Goal: Task Accomplishment & Management: Complete application form

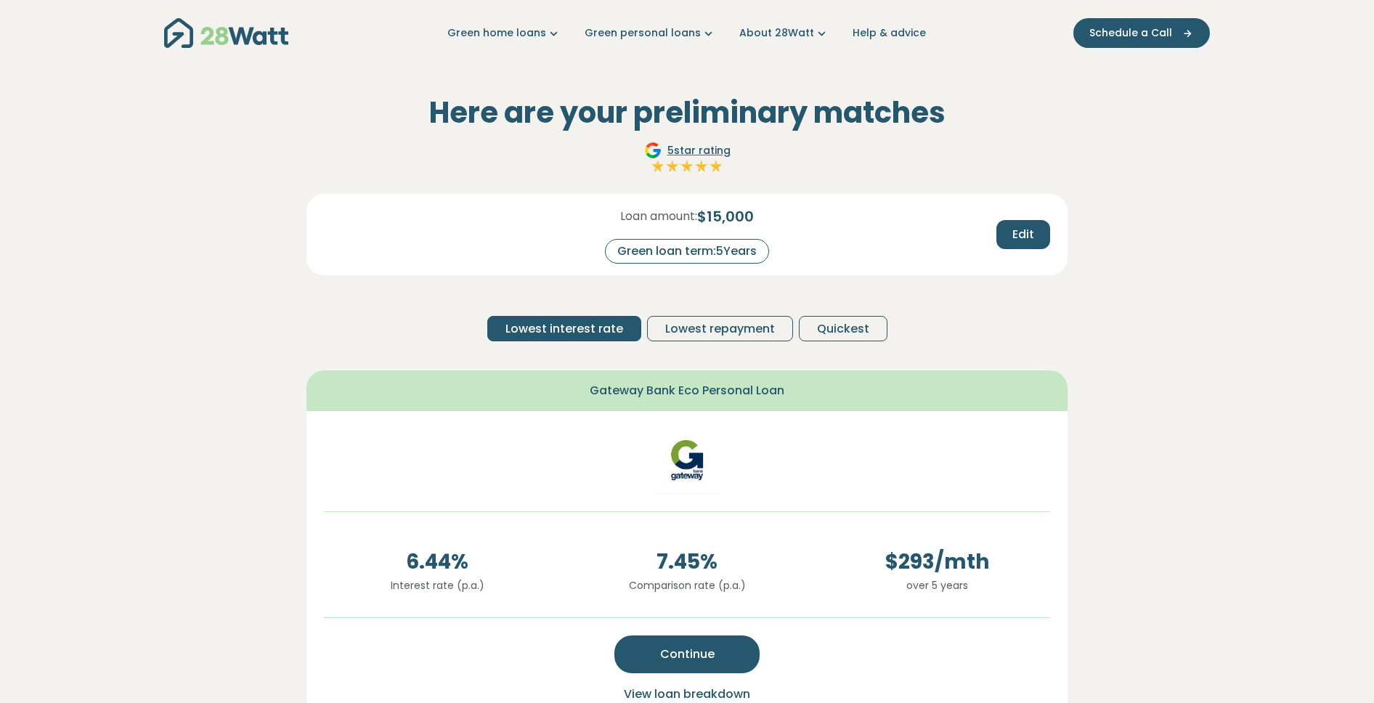
scroll to position [4, 0]
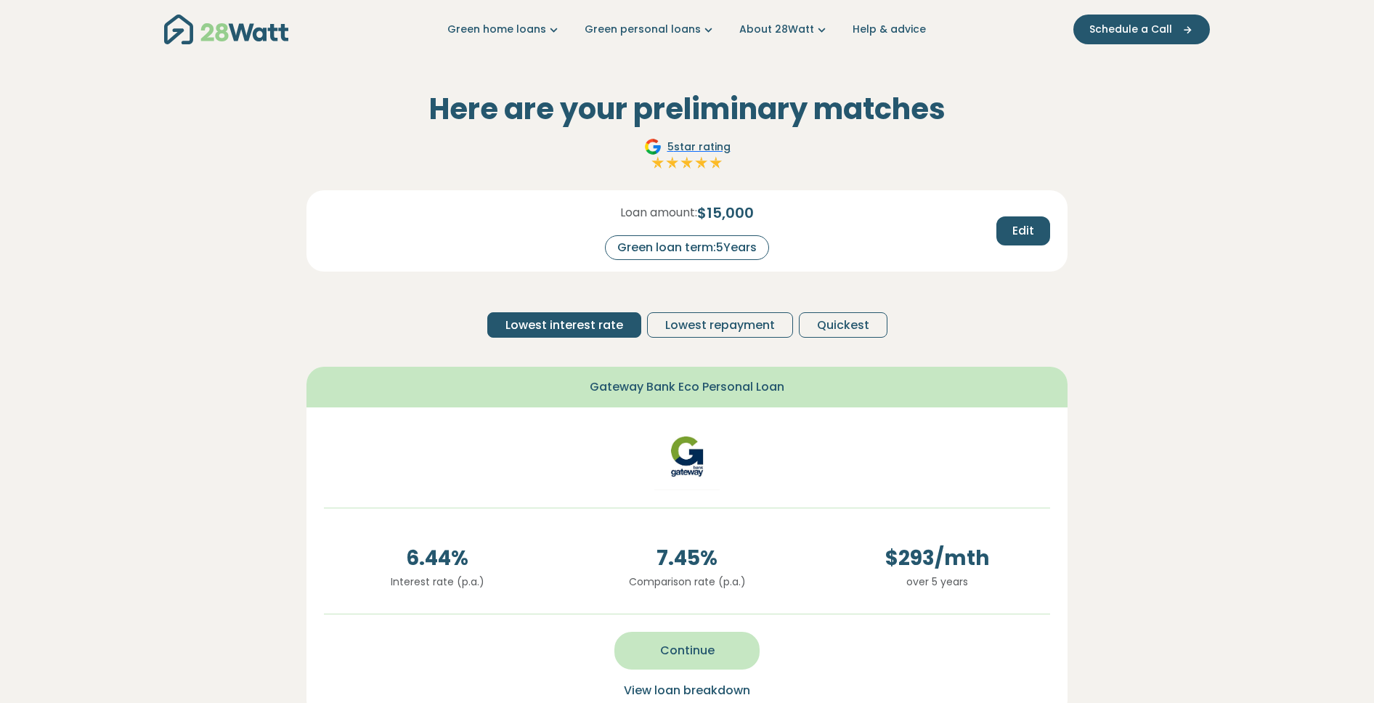
click at [664, 658] on button "Continue" at bounding box center [686, 651] width 145 height 38
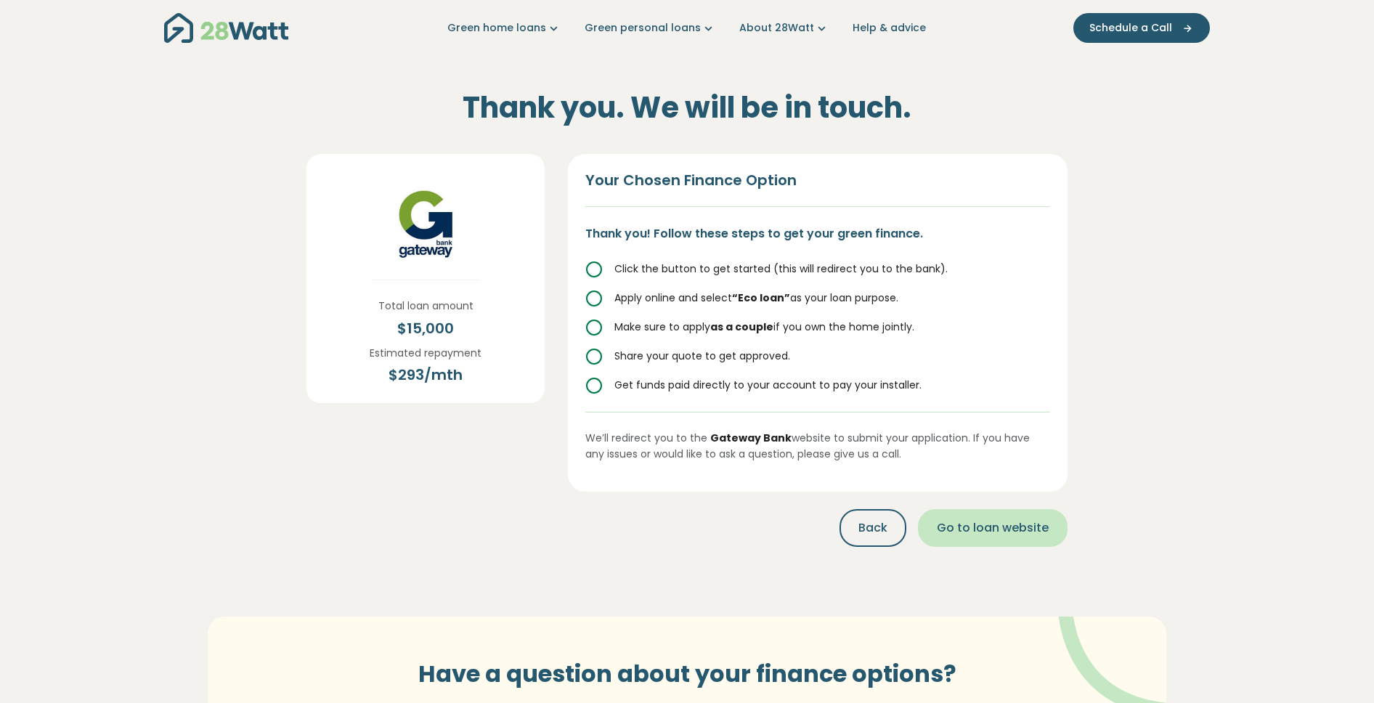
scroll to position [7, 0]
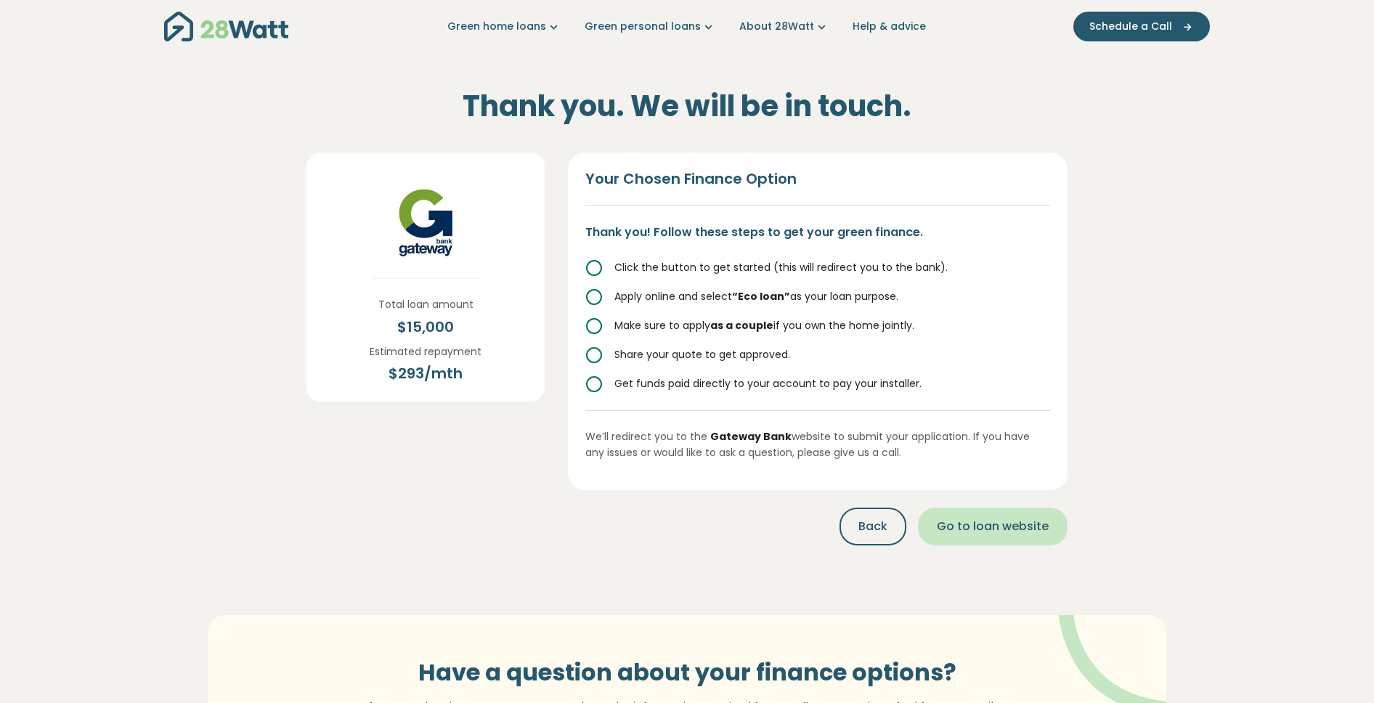
click at [984, 534] on span "Go to loan website" at bounding box center [993, 526] width 112 height 17
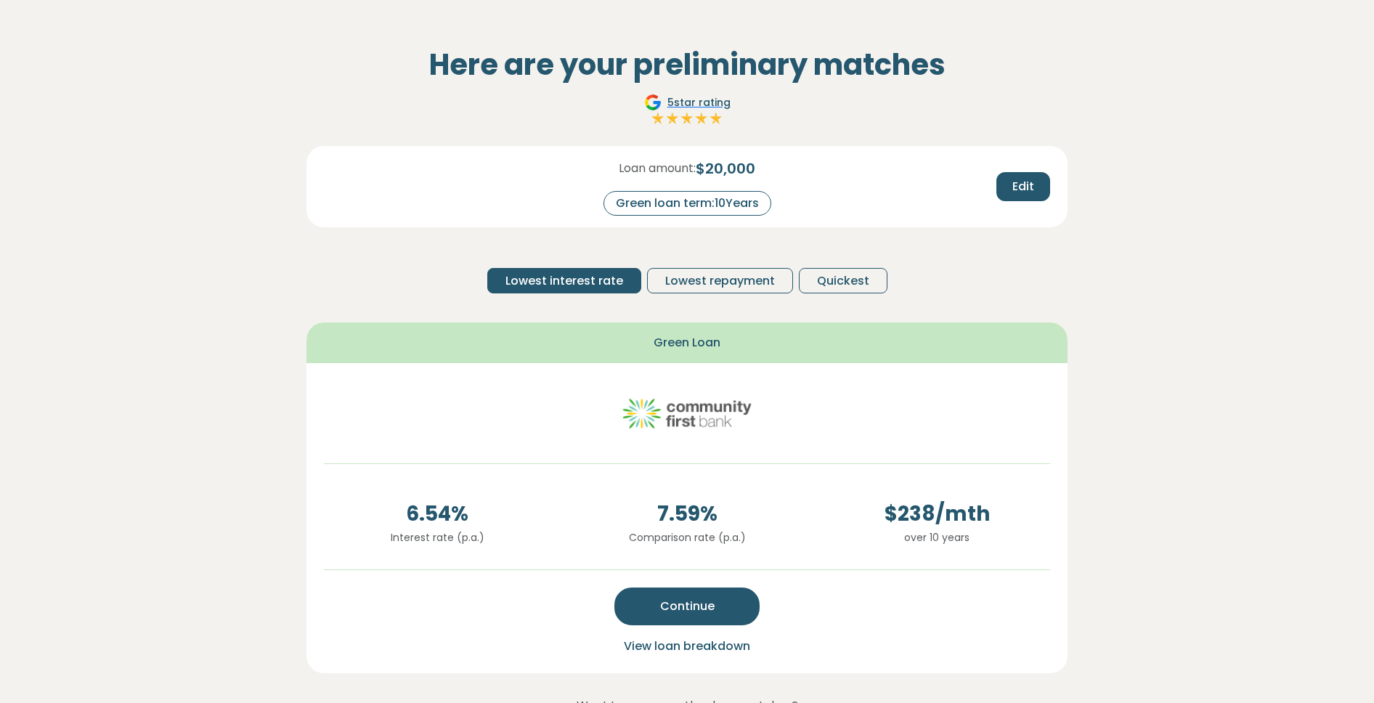
scroll to position [70, 0]
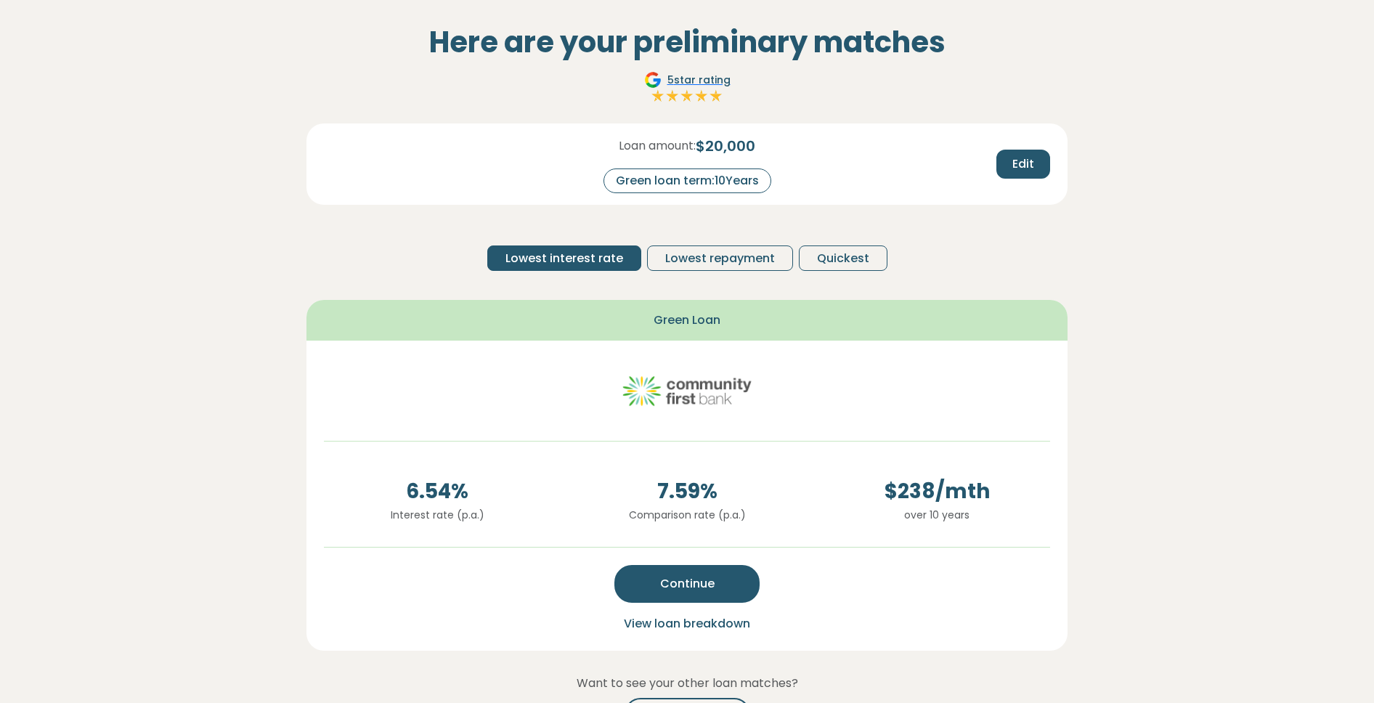
click at [678, 240] on div "Loan amount: $ 20,000 Green loan term: 10 Years Edit Lowest interest rate Lowes…" at bounding box center [686, 202] width 761 height 159
click at [680, 250] on span "Lowest repayment" at bounding box center [720, 258] width 110 height 17
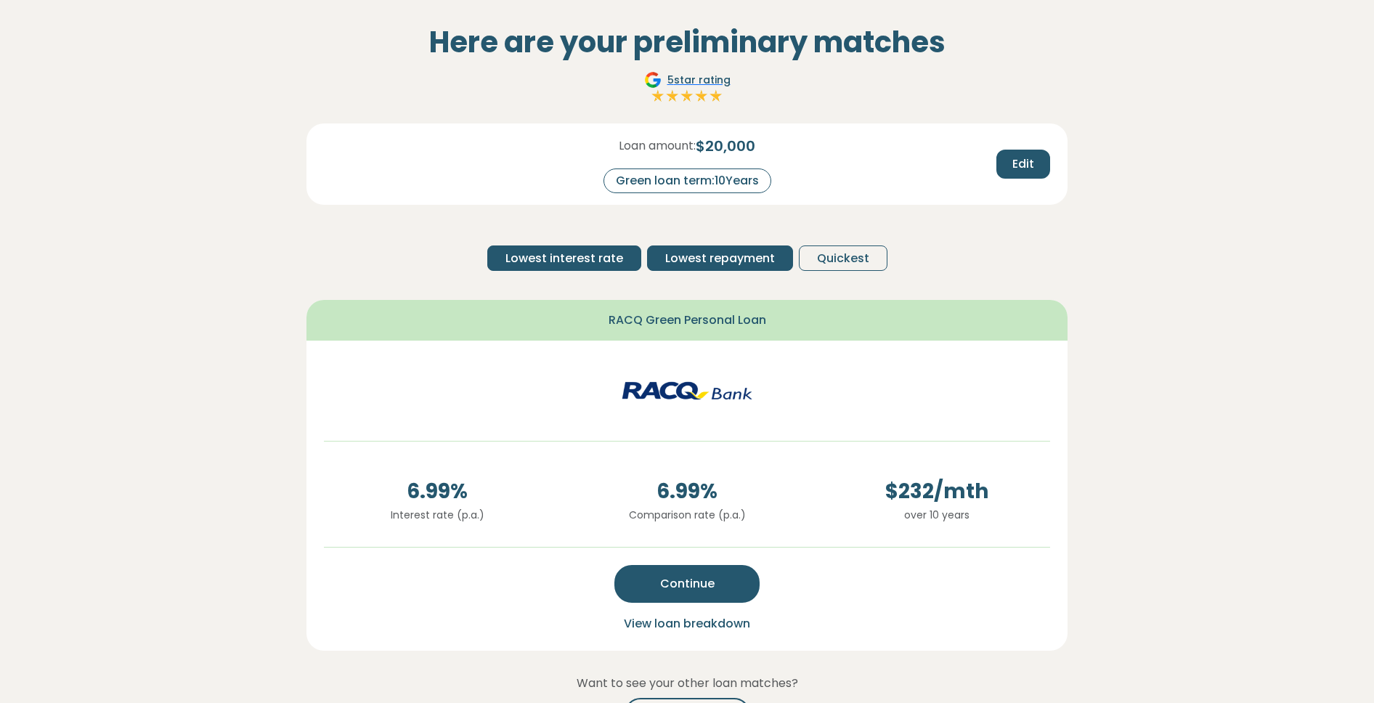
click at [555, 259] on span "Lowest interest rate" at bounding box center [564, 258] width 118 height 17
click at [717, 264] on span "Lowest repayment" at bounding box center [720, 258] width 110 height 17
click at [591, 260] on span "Lowest interest rate" at bounding box center [564, 258] width 118 height 17
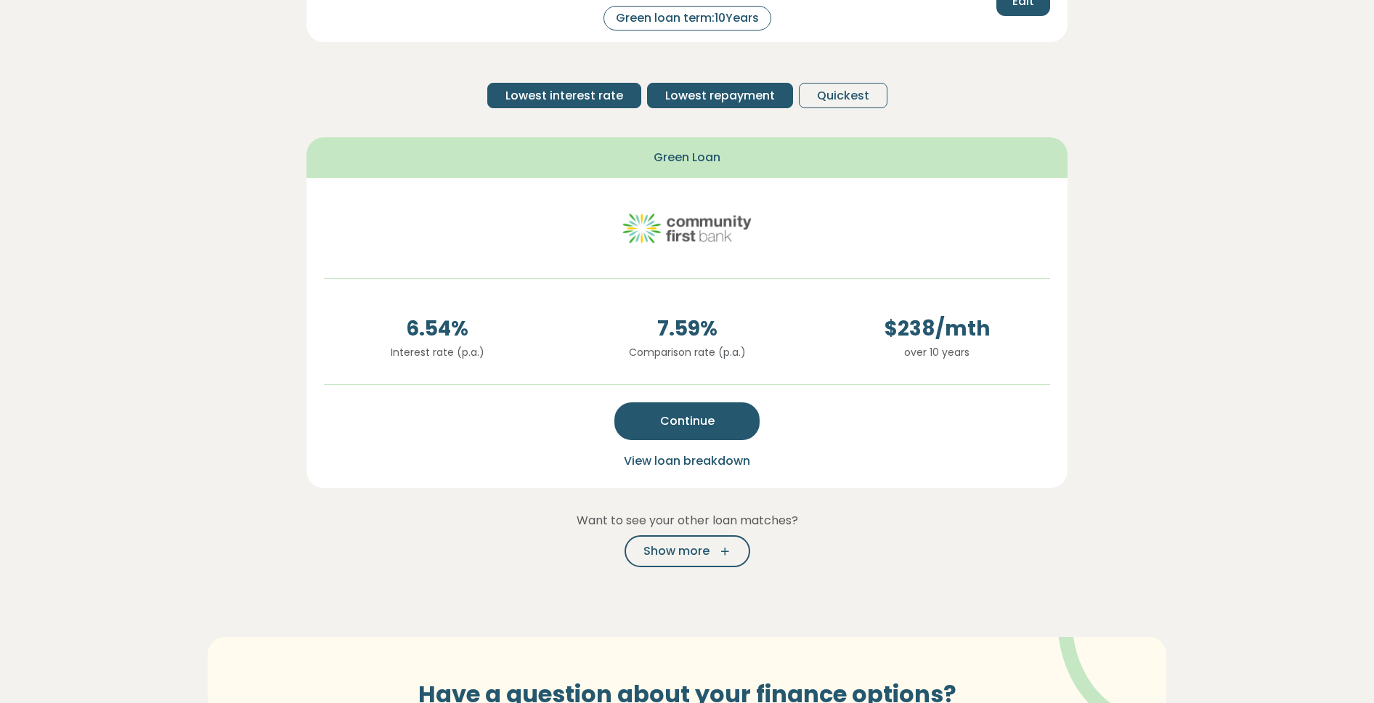
scroll to position [239, 0]
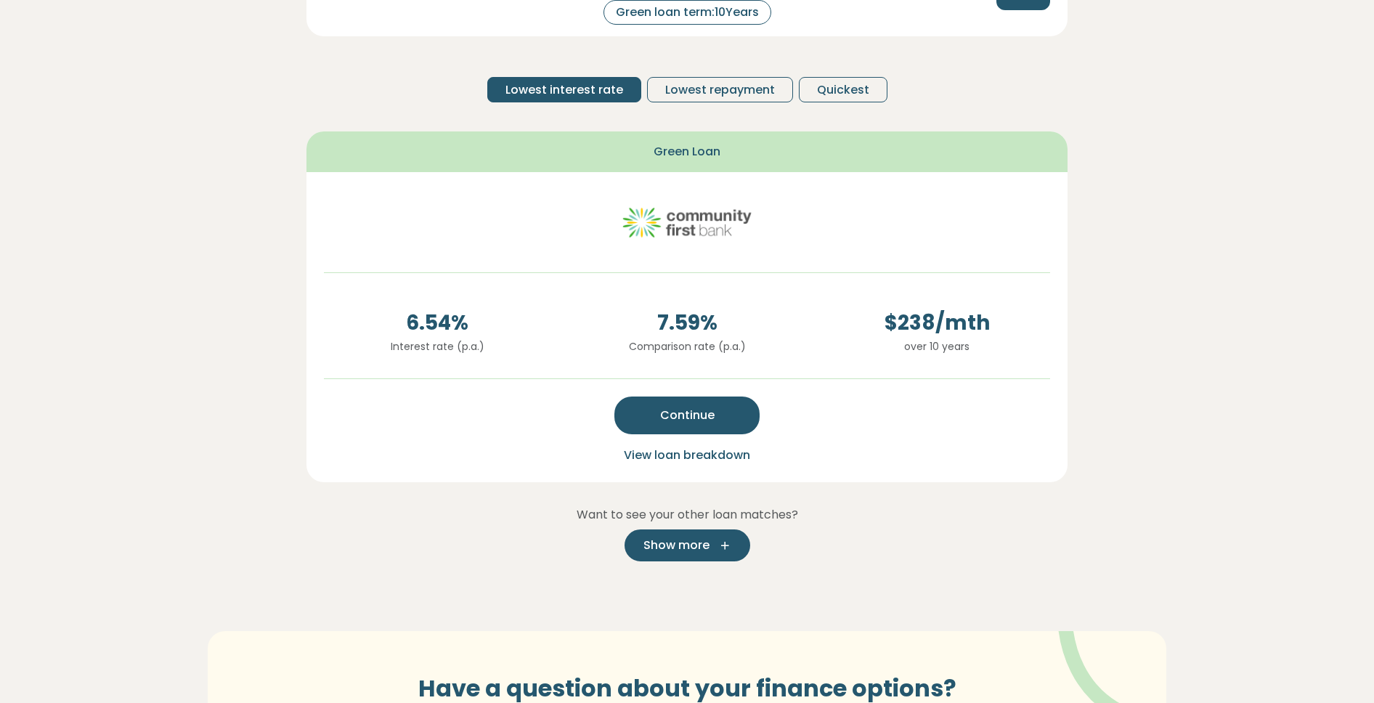
click at [689, 551] on span "Show more" at bounding box center [676, 544] width 66 height 17
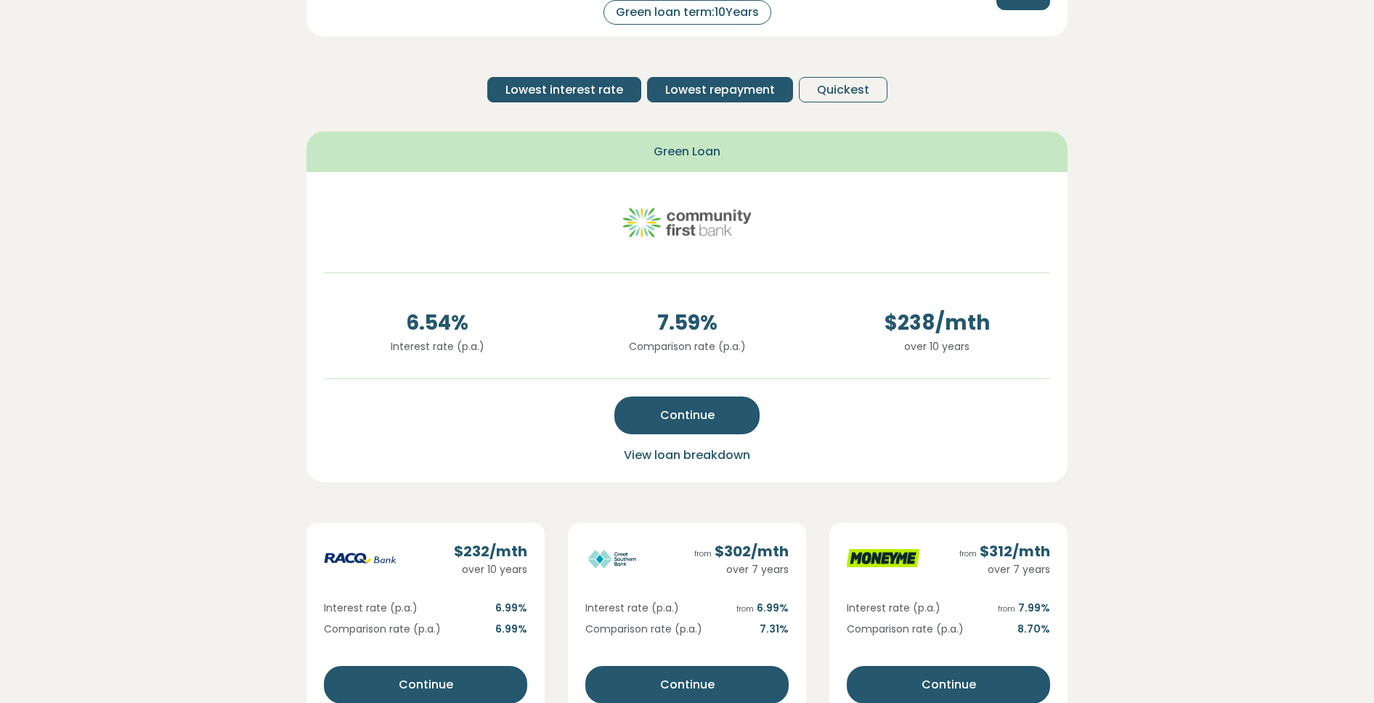
click at [706, 97] on span "Lowest repayment" at bounding box center [720, 89] width 110 height 17
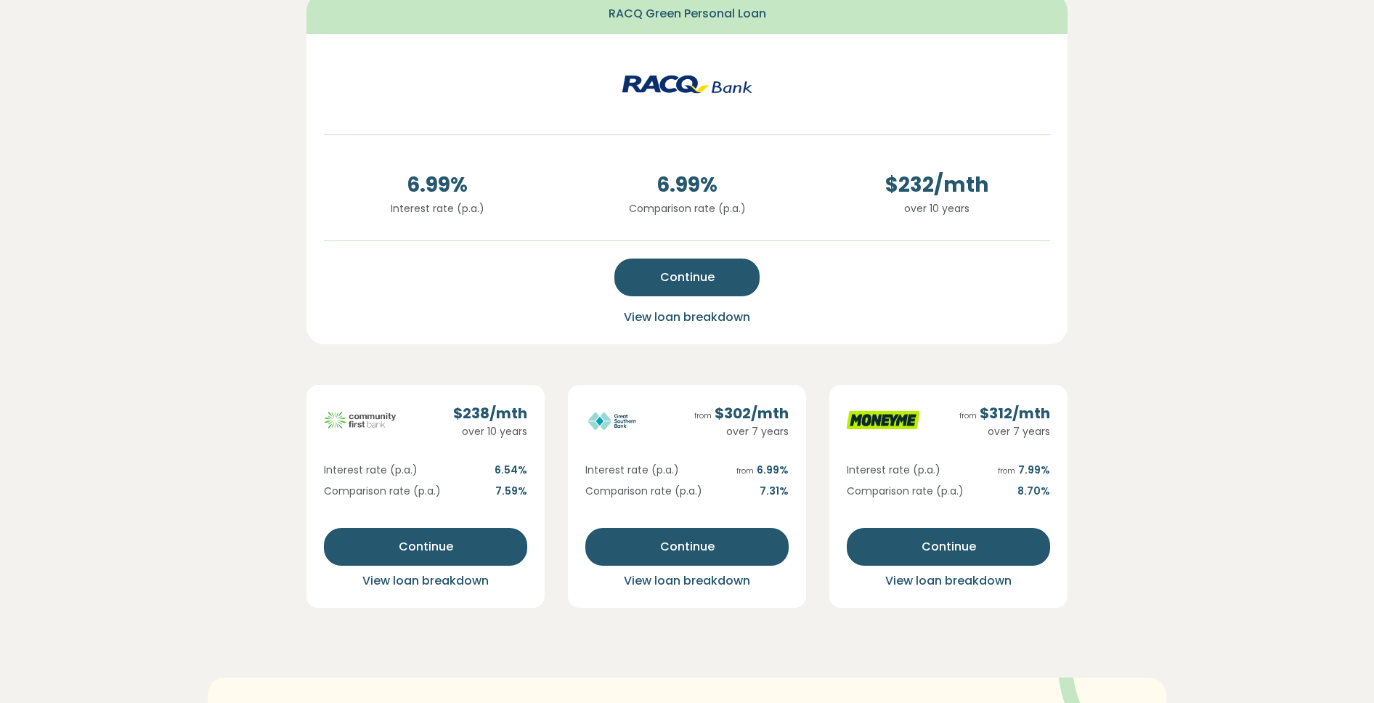
scroll to position [269, 0]
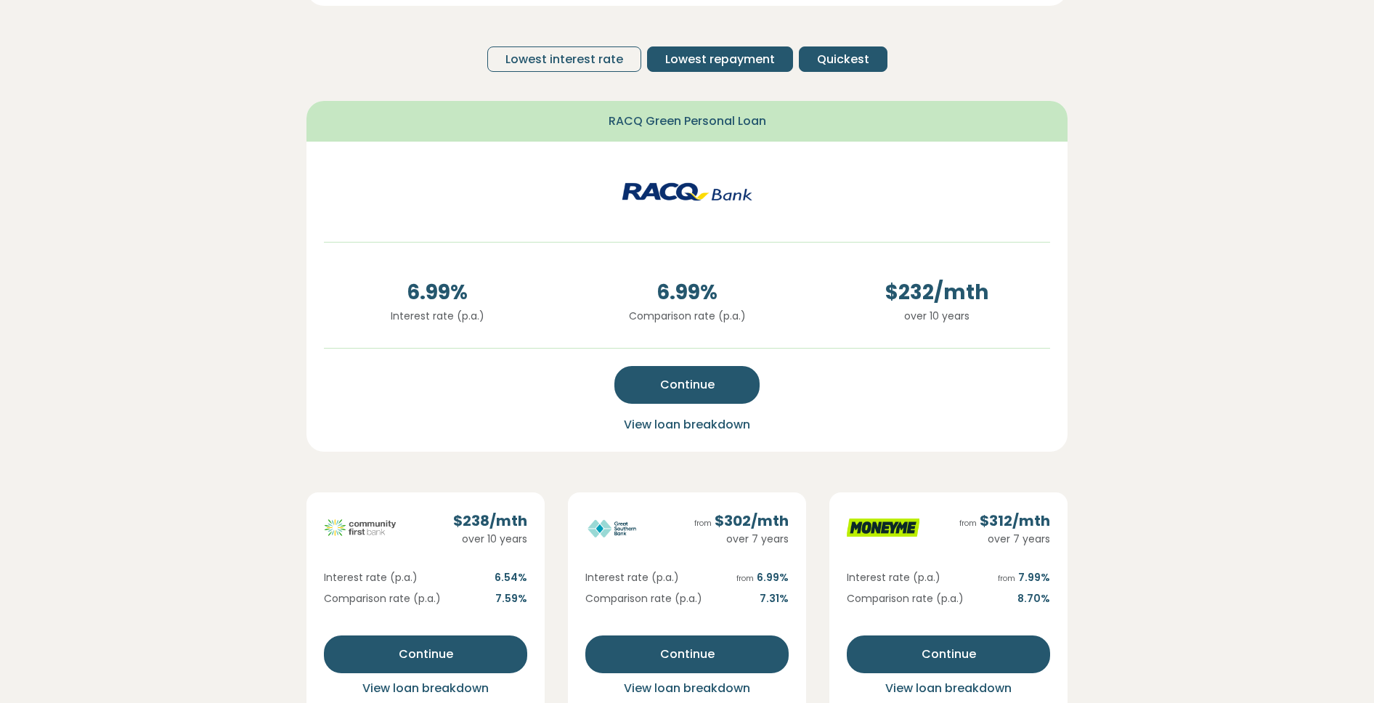
click at [834, 65] on span "Quickest" at bounding box center [843, 59] width 52 height 17
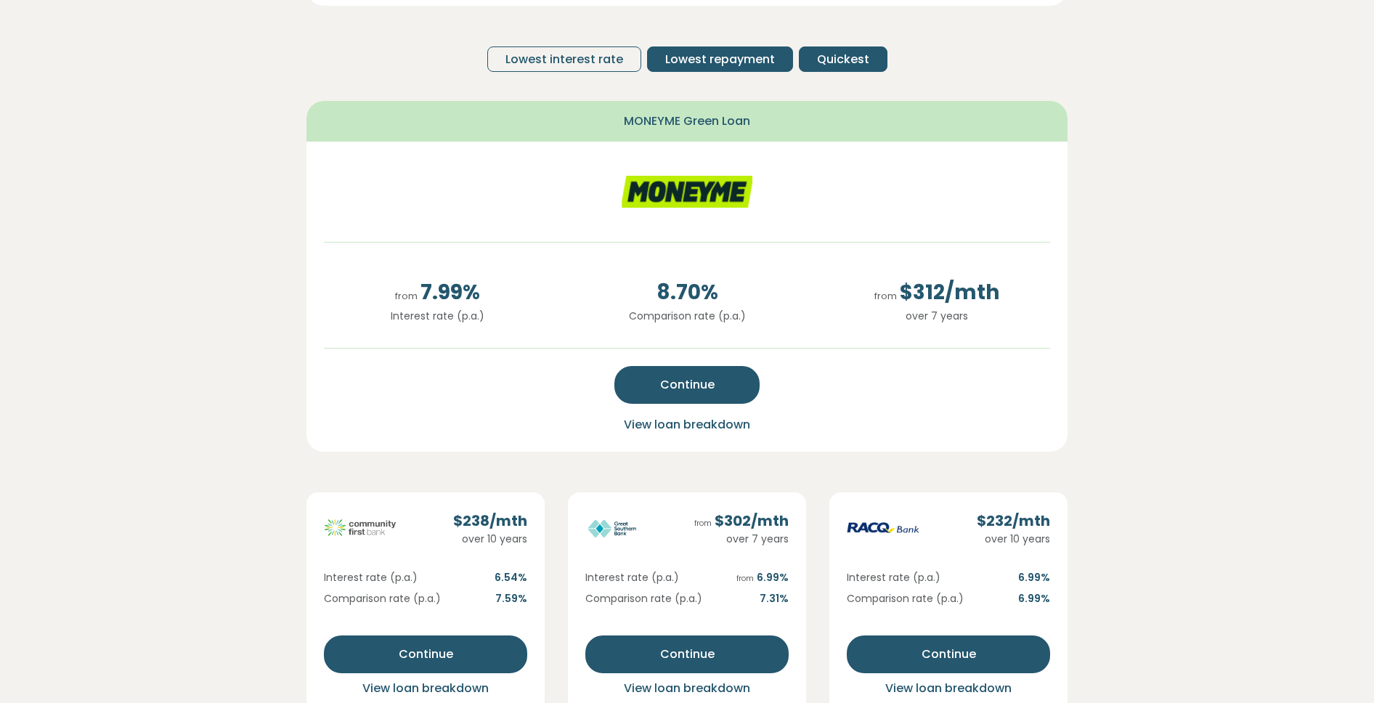
click at [695, 53] on span "Lowest repayment" at bounding box center [720, 59] width 110 height 17
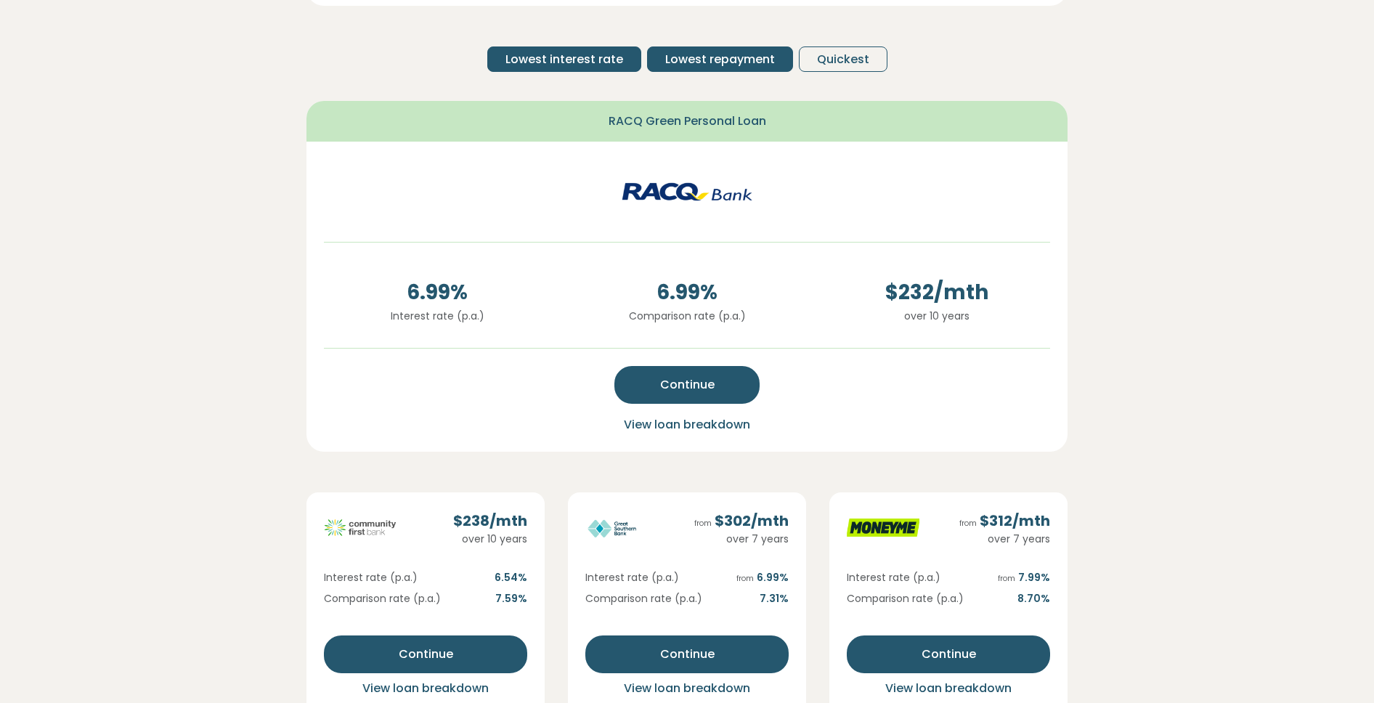
click at [591, 64] on span "Lowest interest rate" at bounding box center [564, 59] width 118 height 17
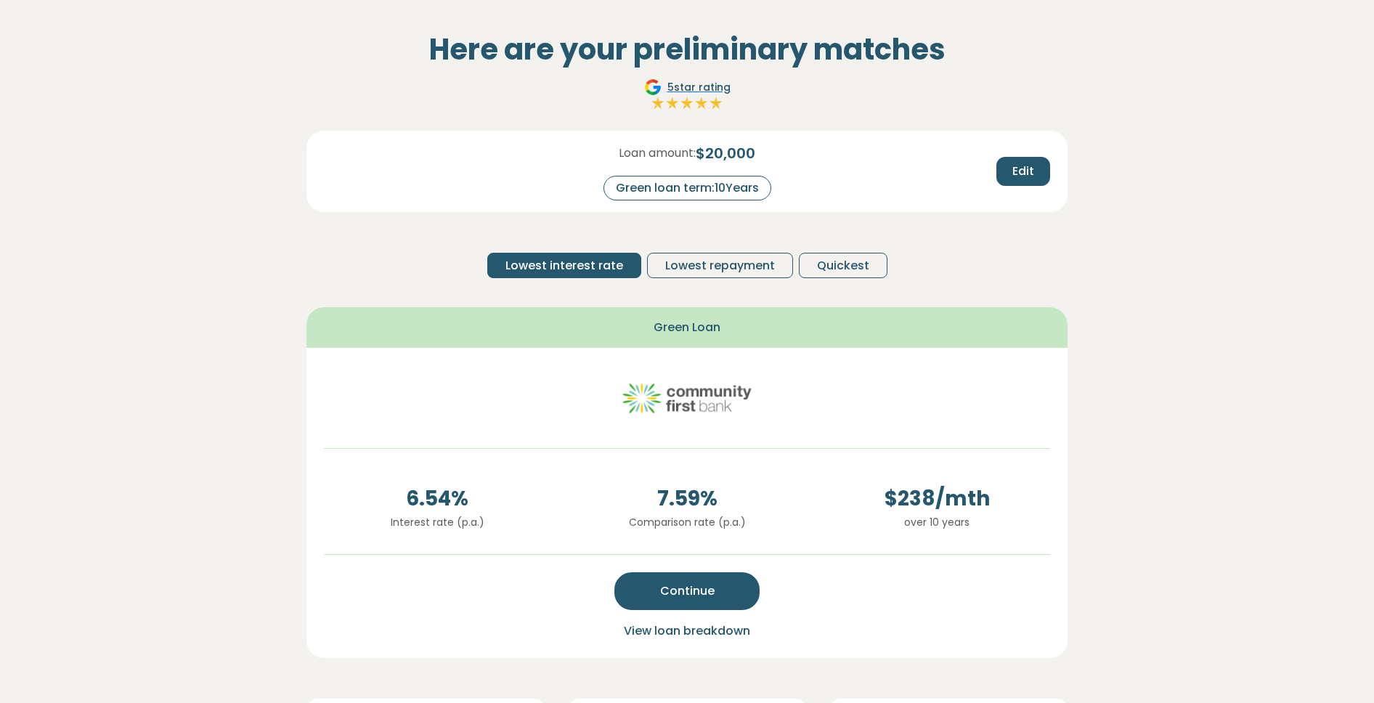
scroll to position [52, 0]
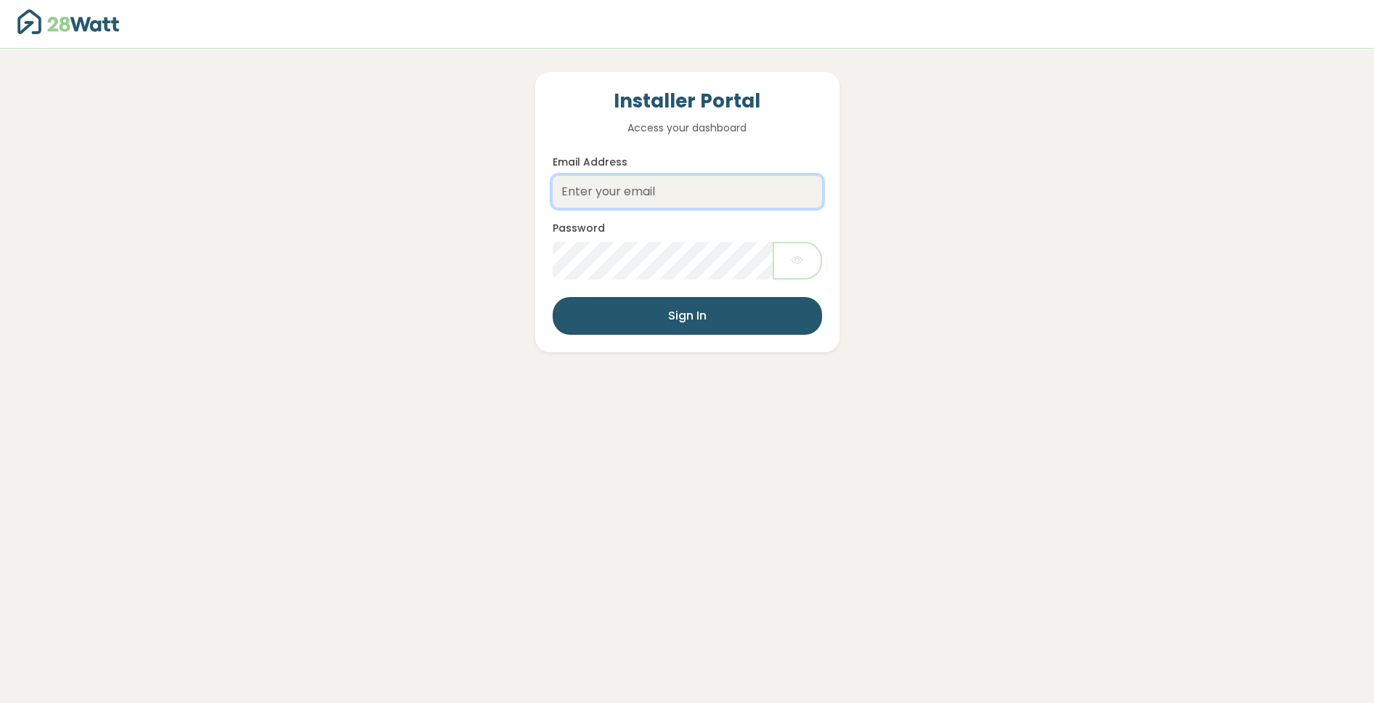
click at [636, 199] on input "Email Address" at bounding box center [686, 192] width 269 height 32
type input "[EMAIL_ADDRESS][DOMAIN_NAME]"
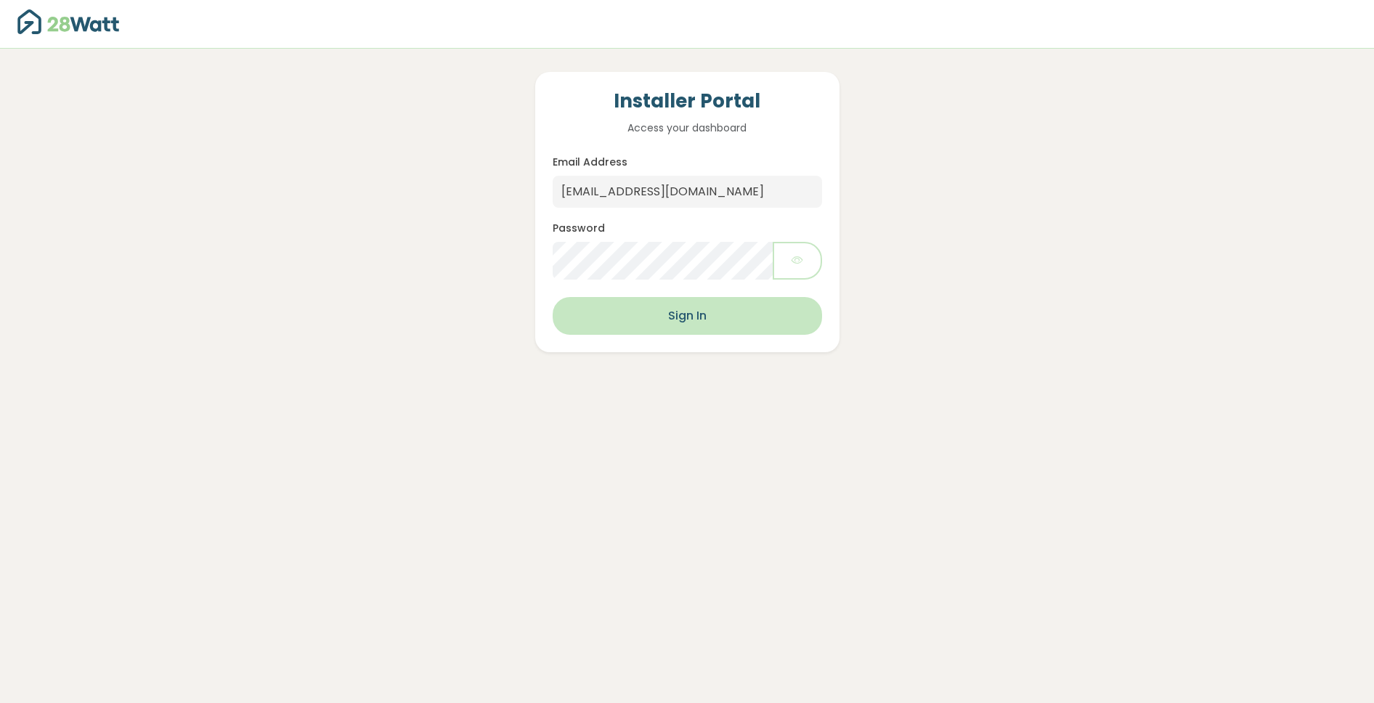
click at [674, 311] on button "Sign In" at bounding box center [686, 316] width 269 height 38
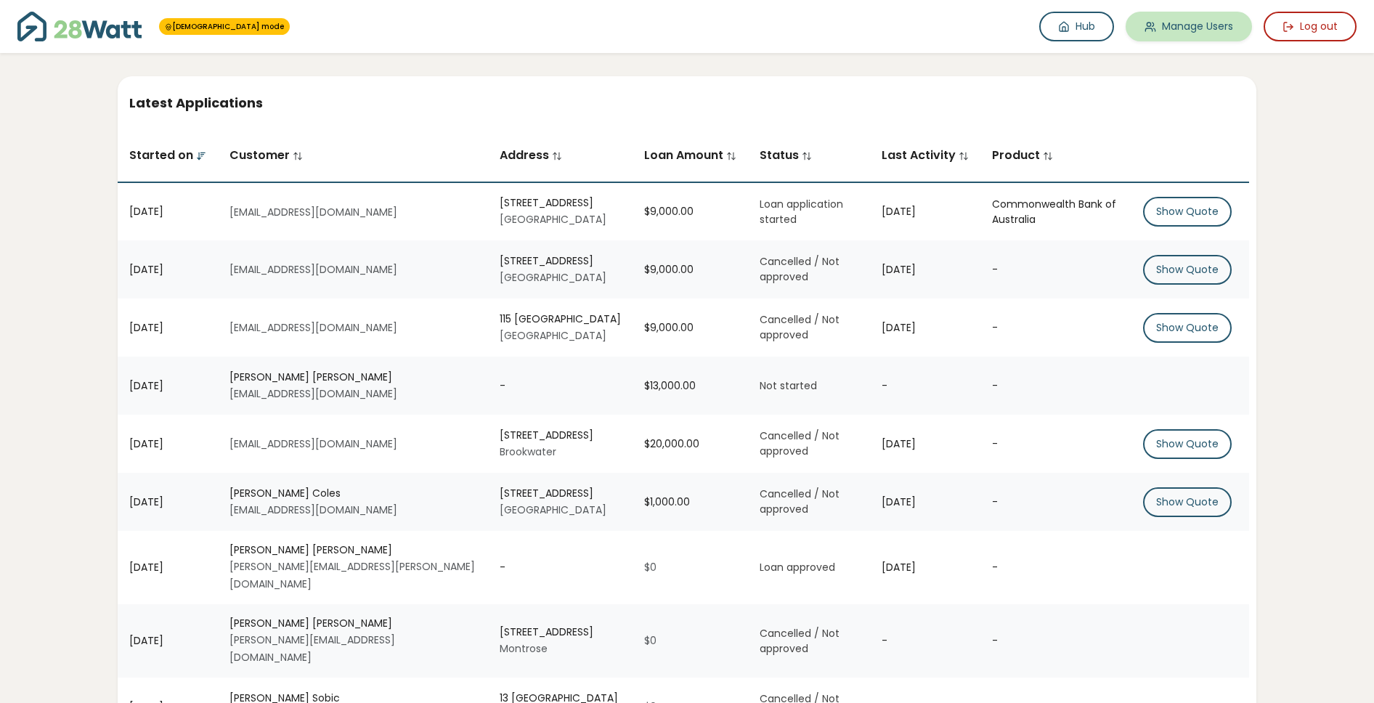
click at [1189, 25] on link "Manage Users" at bounding box center [1188, 27] width 126 height 30
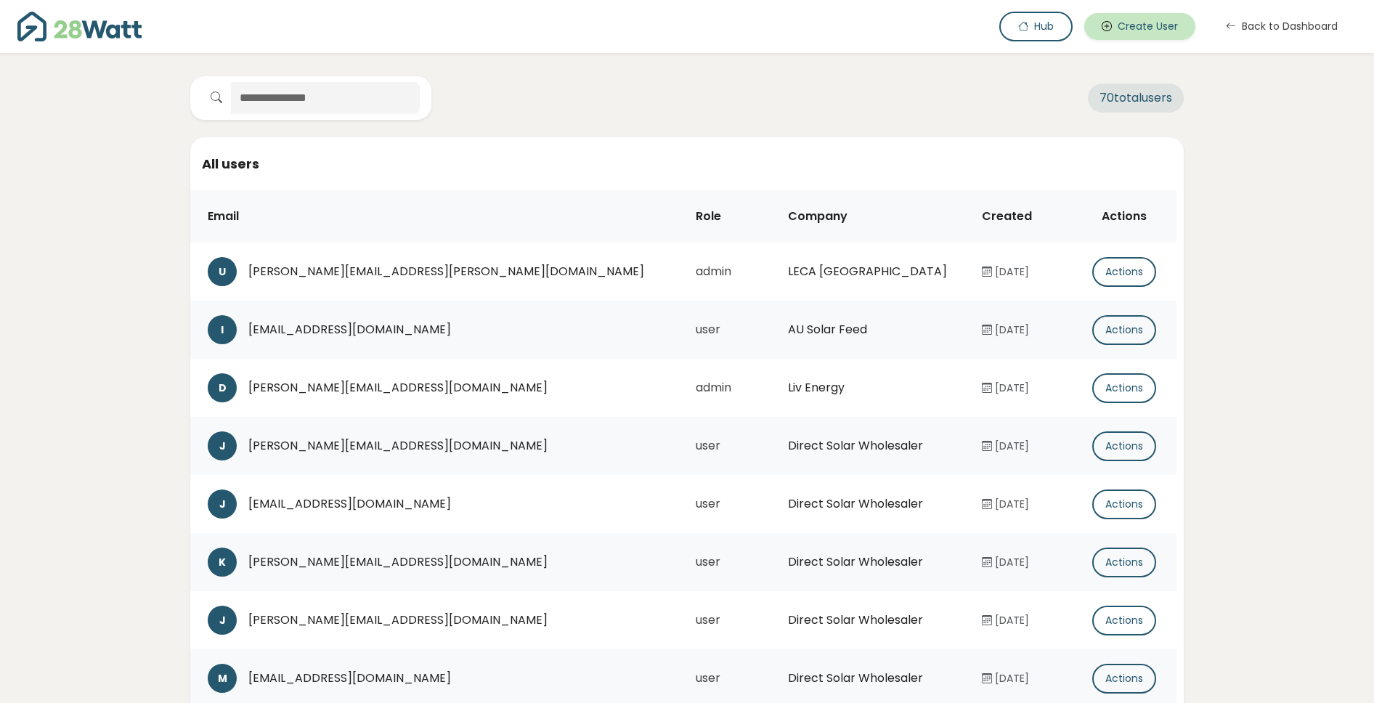
click at [1168, 36] on button "Create User" at bounding box center [1139, 26] width 111 height 27
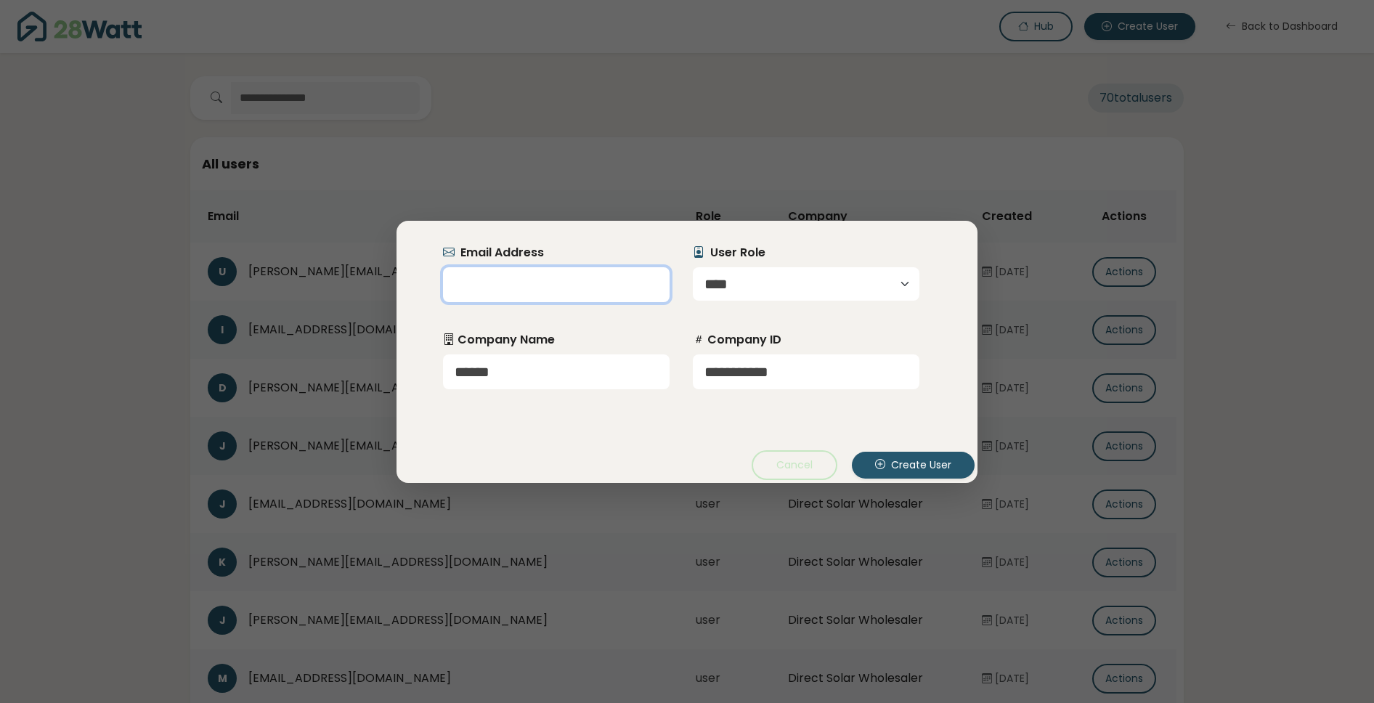
click at [559, 287] on input "email" at bounding box center [556, 284] width 227 height 35
paste input "**********"
type input "**********"
drag, startPoint x: 752, startPoint y: 378, endPoint x: 918, endPoint y: 225, distance: 225.5
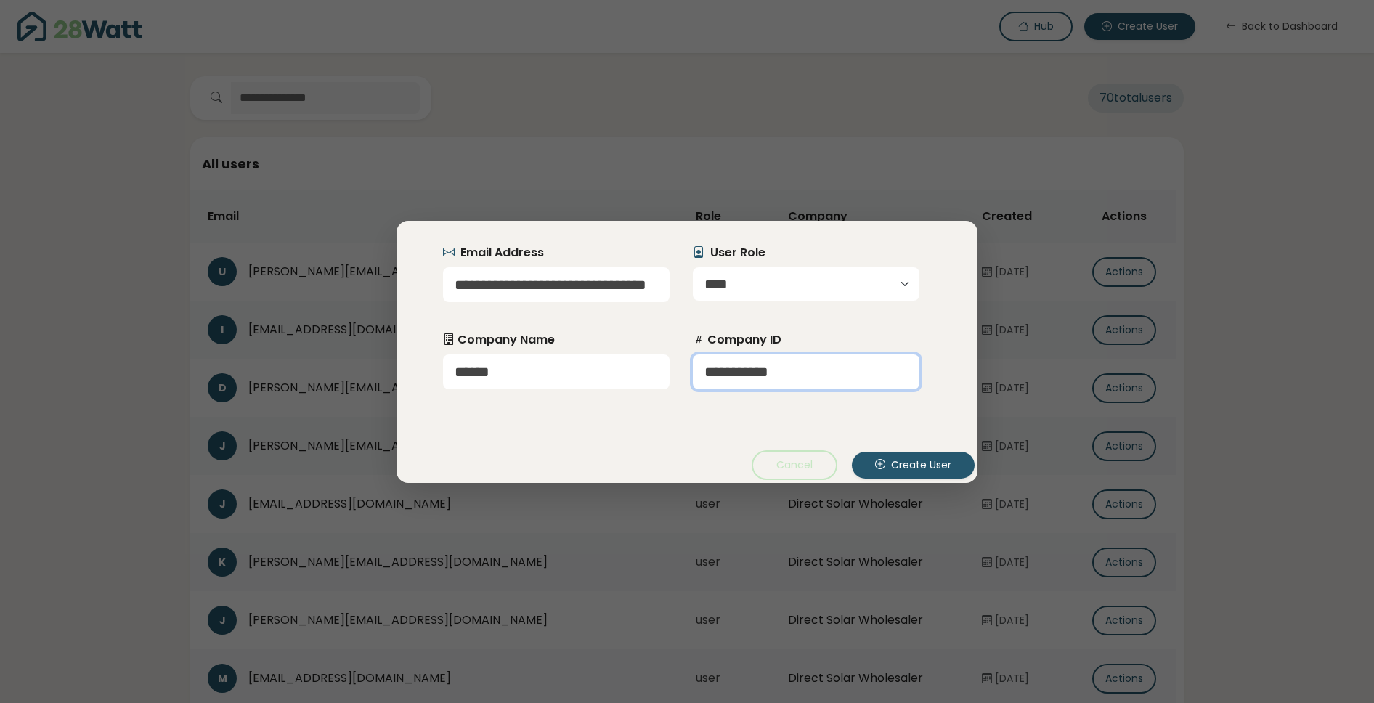
click at [754, 378] on input "**********" at bounding box center [806, 371] width 227 height 35
click at [791, 380] on input "**********" at bounding box center [806, 371] width 227 height 35
paste input "text"
type input "**********"
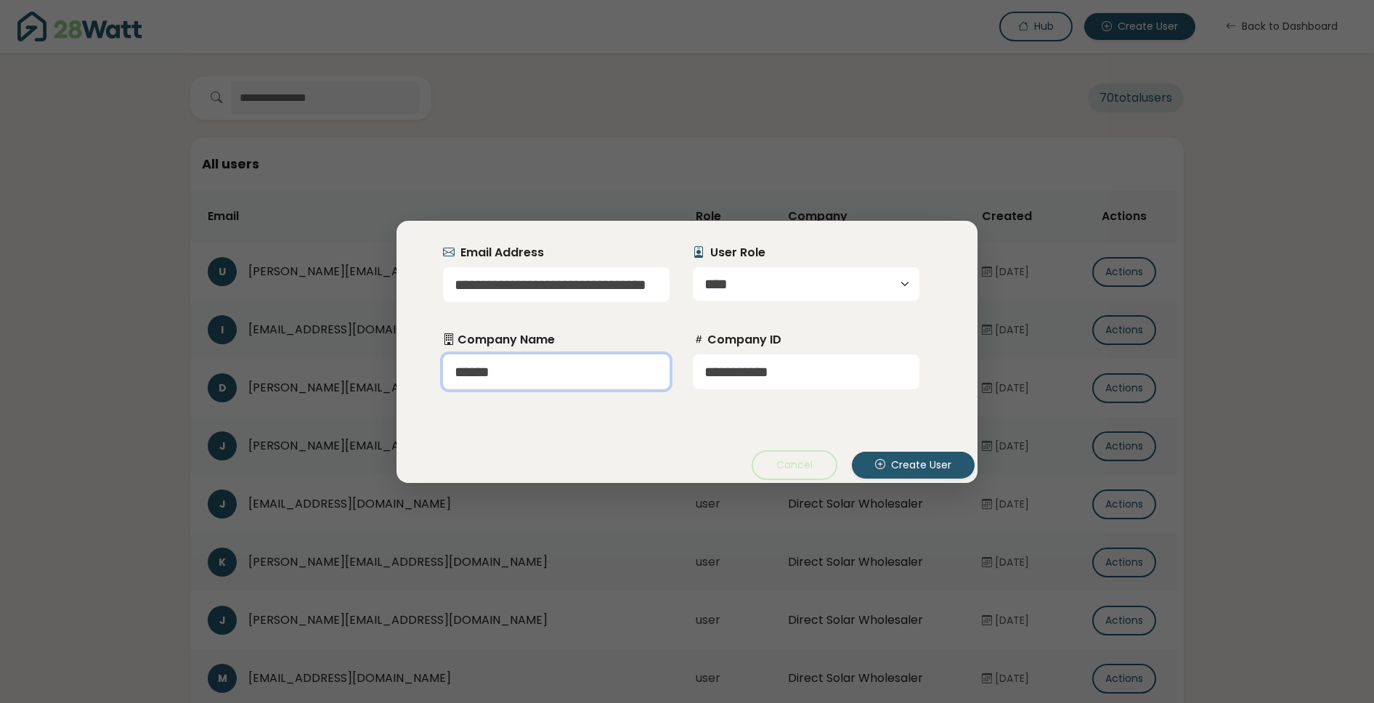
click at [519, 372] on input "******" at bounding box center [556, 371] width 227 height 35
type input "**********"
click at [885, 471] on icon "submit" at bounding box center [880, 464] width 10 height 15
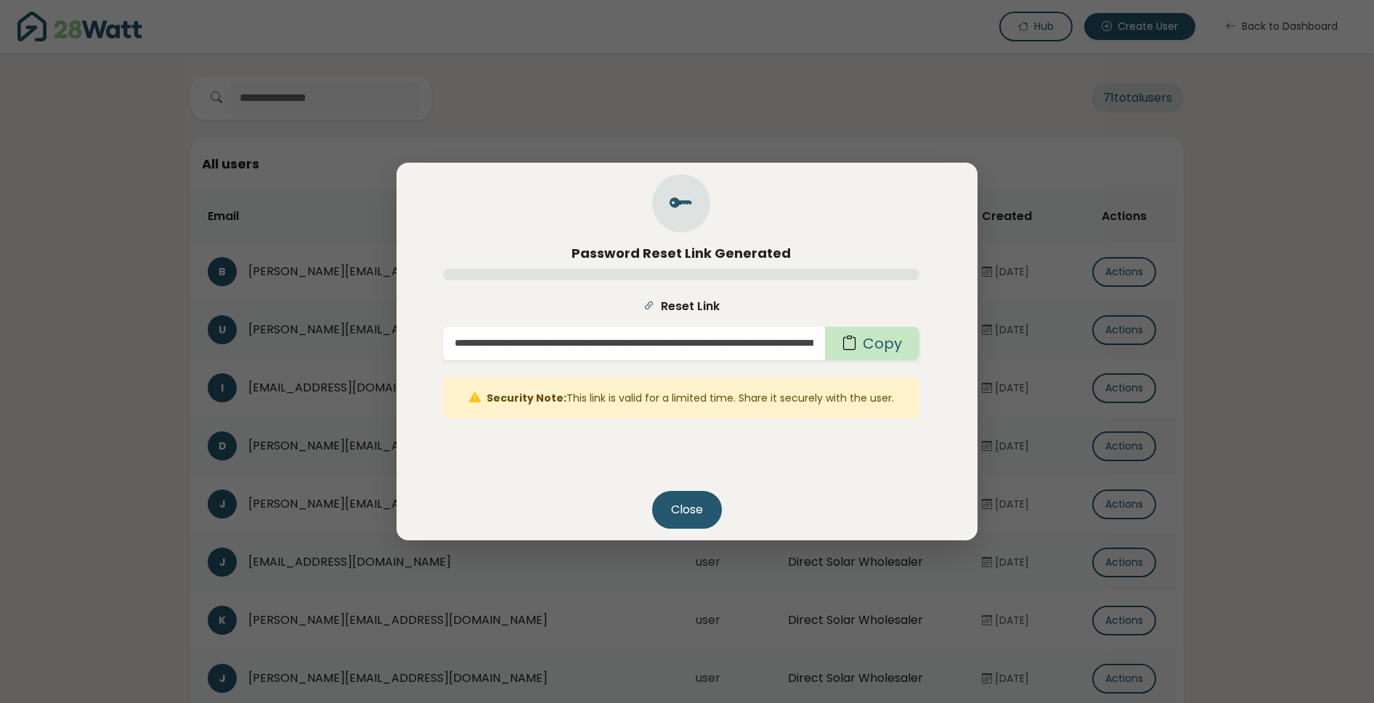
click at [862, 348] on button "Copy" at bounding box center [872, 343] width 94 height 33
click at [678, 512] on button "Close" at bounding box center [687, 510] width 70 height 38
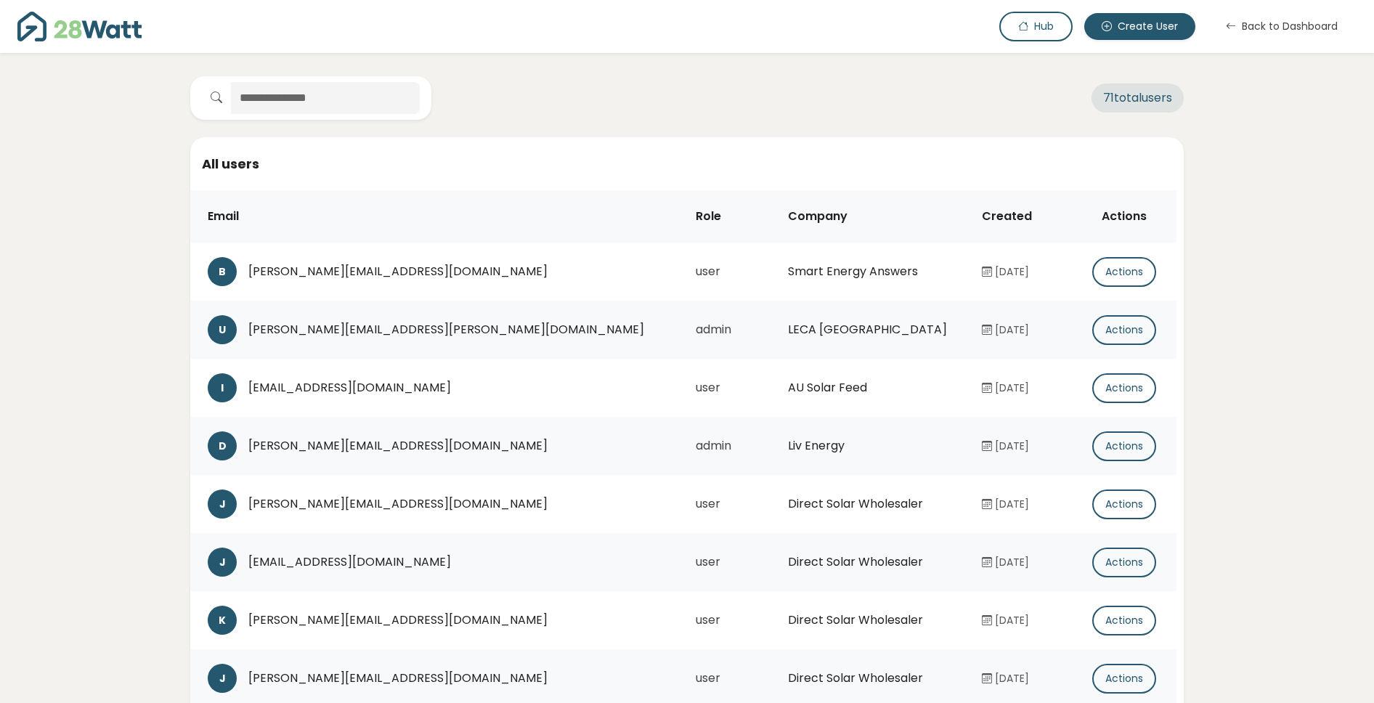
click at [115, 27] on img at bounding box center [79, 27] width 124 height 30
click at [90, 35] on img at bounding box center [79, 27] width 124 height 30
drag, startPoint x: 624, startPoint y: 41, endPoint x: 828, endPoint y: 36, distance: 203.4
click at [624, 42] on div "Hub Create User Back to Dashboard" at bounding box center [687, 26] width 1374 height 53
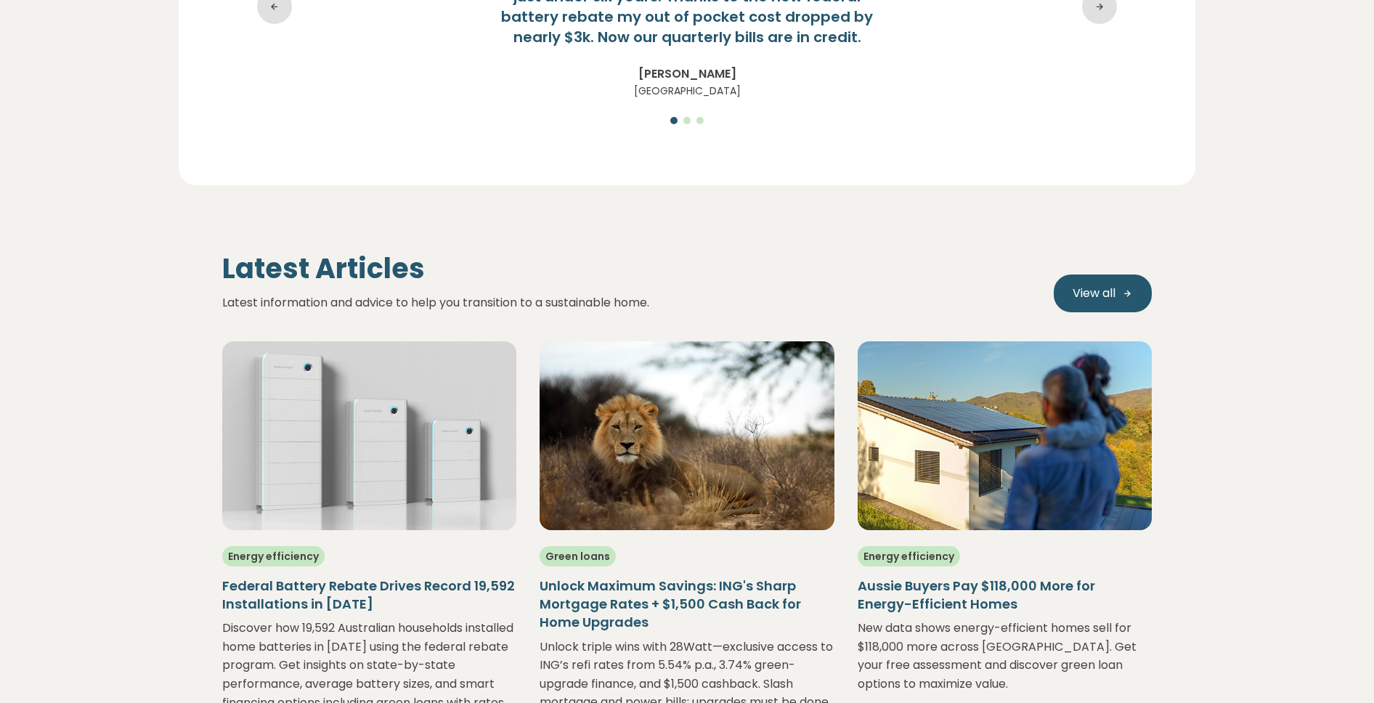
scroll to position [2825, 0]
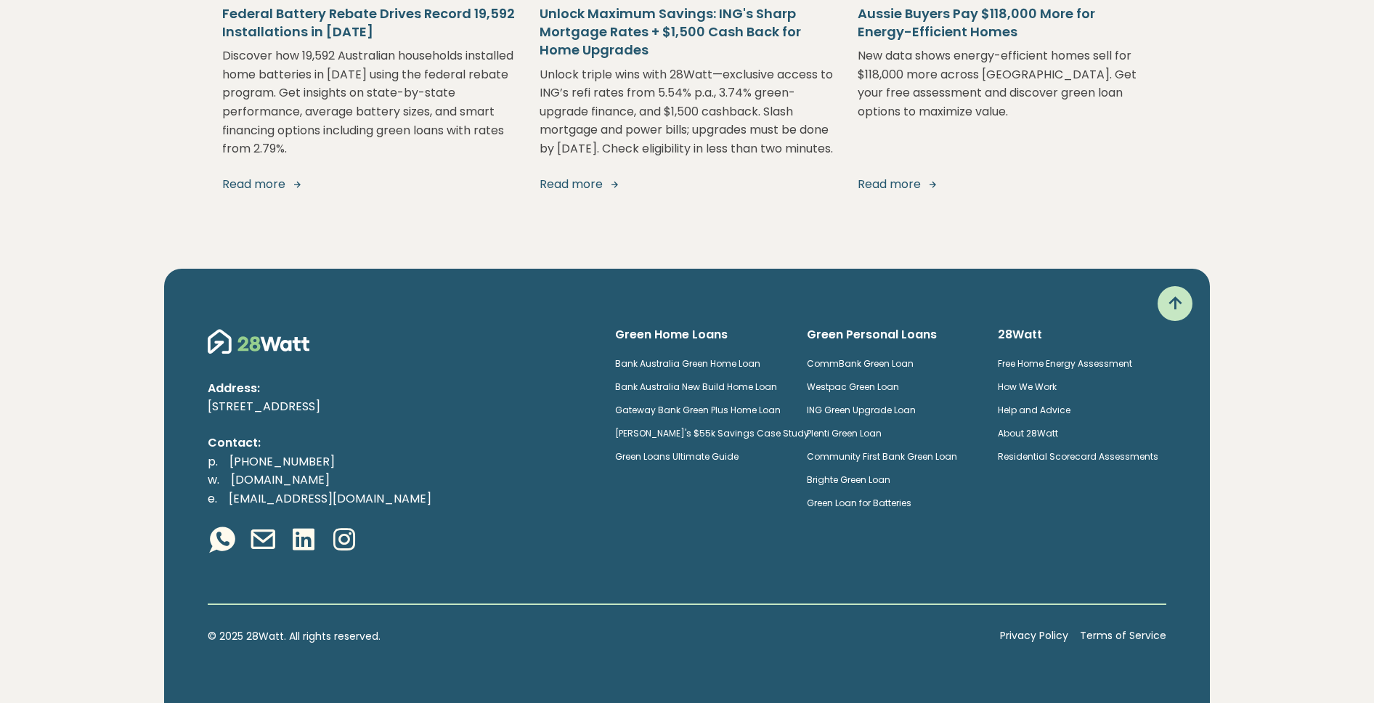
click at [313, 462] on link "[PHONE_NUMBER]" at bounding box center [282, 461] width 128 height 17
drag, startPoint x: 371, startPoint y: 466, endPoint x: 221, endPoint y: 461, distance: 150.4
click at [222, 461] on p "p. [PHONE_NUMBER] w. [DOMAIN_NAME] e. [EMAIL_ADDRESS][DOMAIN_NAME]" at bounding box center [400, 480] width 384 height 56
copy link "[PHONE_NUMBER]"
